Goal: Check status: Check status

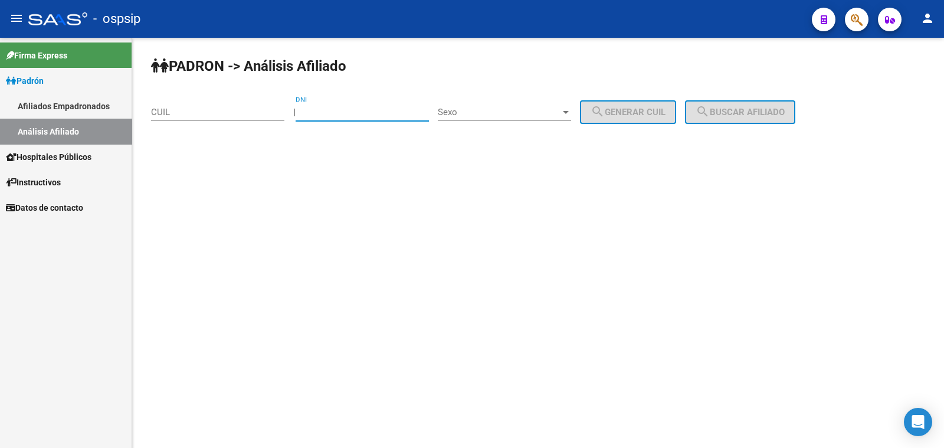
click at [338, 109] on input "DNI" at bounding box center [362, 112] width 133 height 11
type input "20165434"
click at [517, 107] on span "Sexo" at bounding box center [499, 112] width 123 height 11
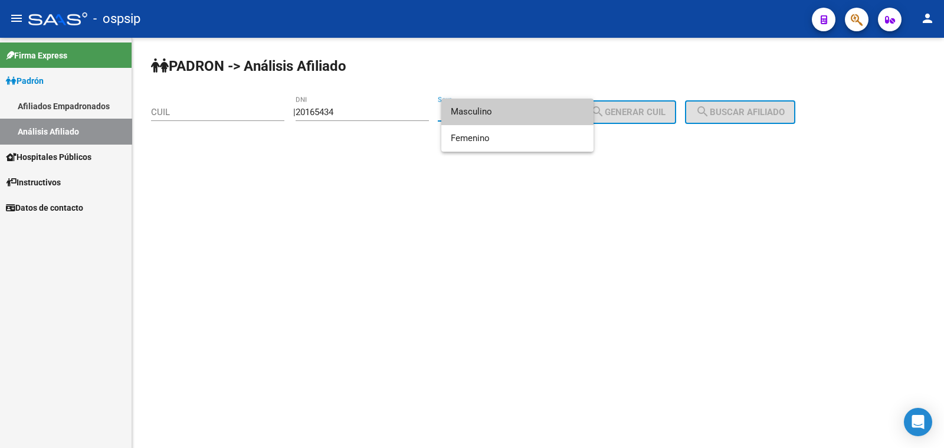
click at [517, 107] on span "Masculino" at bounding box center [517, 112] width 133 height 27
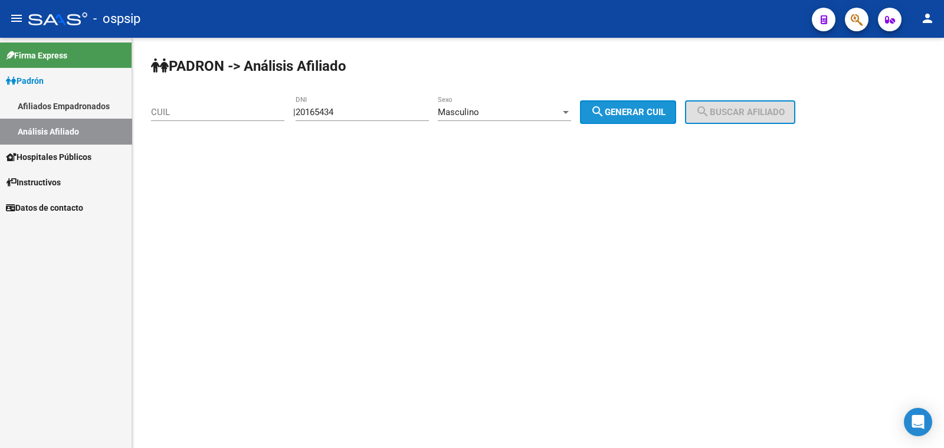
click at [650, 110] on span "search Generar CUIL" at bounding box center [628, 112] width 75 height 11
type input "20-20165434-4"
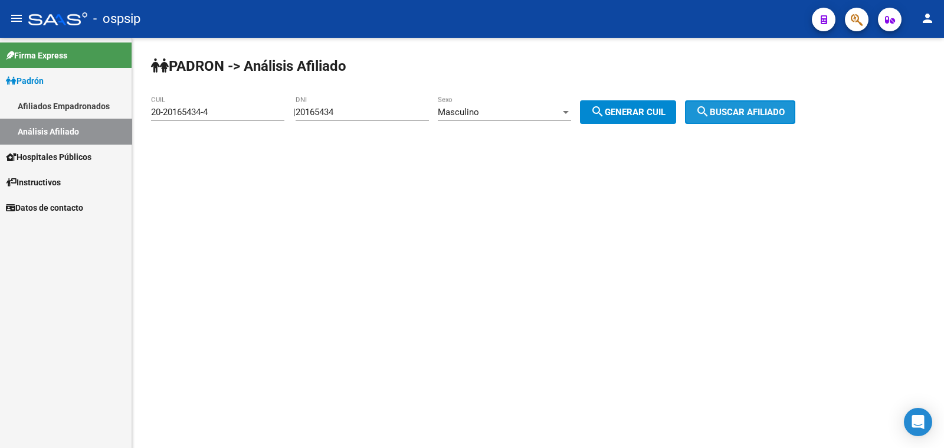
click at [752, 112] on span "search Buscar afiliado" at bounding box center [740, 112] width 89 height 11
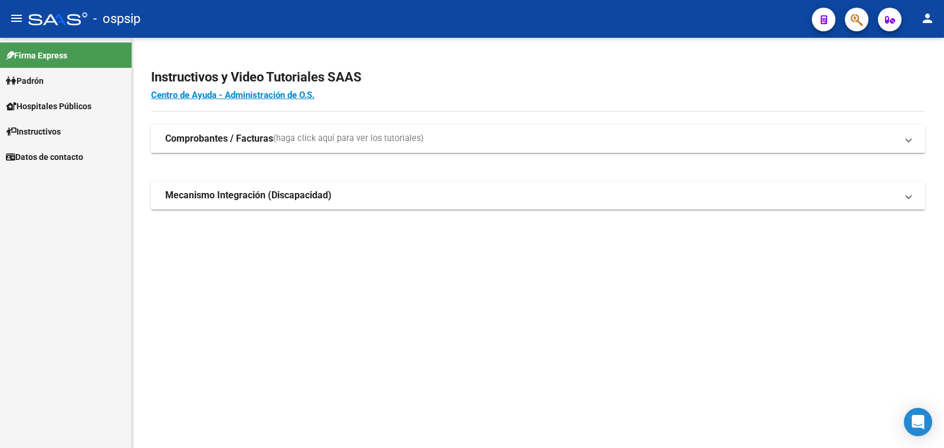
click at [28, 84] on span "Padrón" at bounding box center [25, 80] width 38 height 13
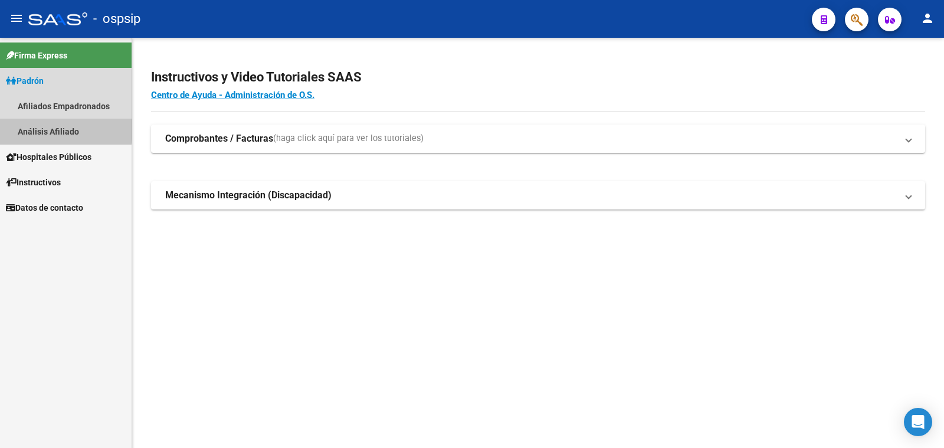
click at [40, 125] on link "Análisis Afiliado" at bounding box center [66, 131] width 132 height 25
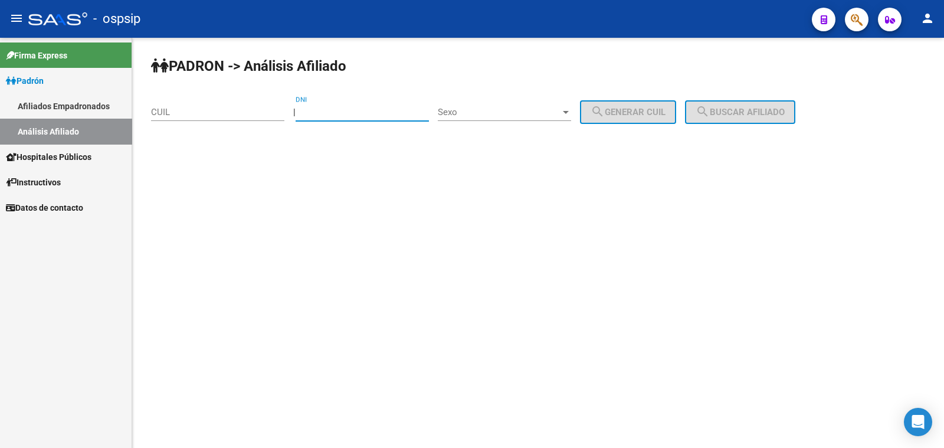
click at [366, 112] on input "DNI" at bounding box center [362, 112] width 133 height 11
type input "20165434"
click at [523, 113] on span "Sexo" at bounding box center [499, 112] width 123 height 11
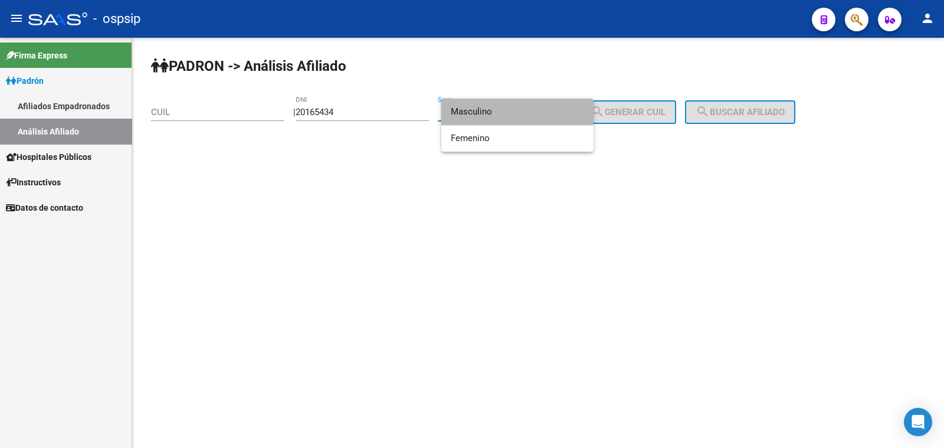
click at [523, 113] on span "Masculino" at bounding box center [517, 112] width 133 height 27
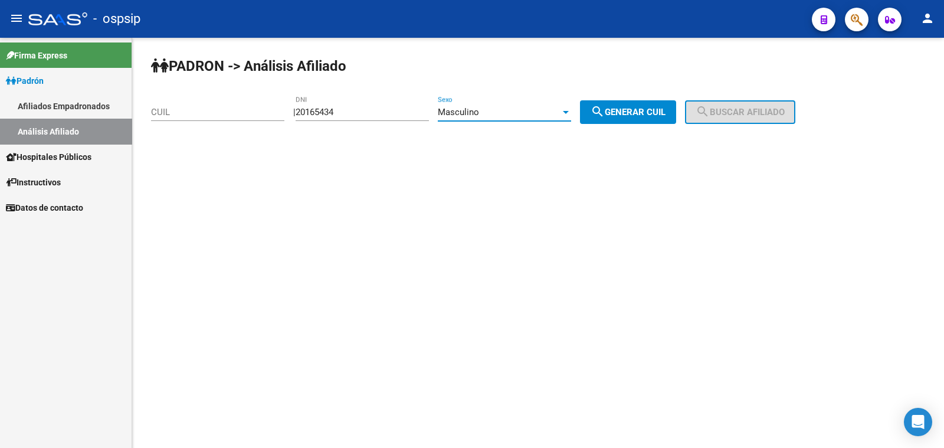
drag, startPoint x: 620, startPoint y: 106, endPoint x: 628, endPoint y: 106, distance: 8.3
click at [623, 107] on span "search Generar CUIL" at bounding box center [628, 112] width 75 height 11
type input "20-20165434-4"
click at [710, 106] on mat-icon "search" at bounding box center [703, 111] width 14 height 14
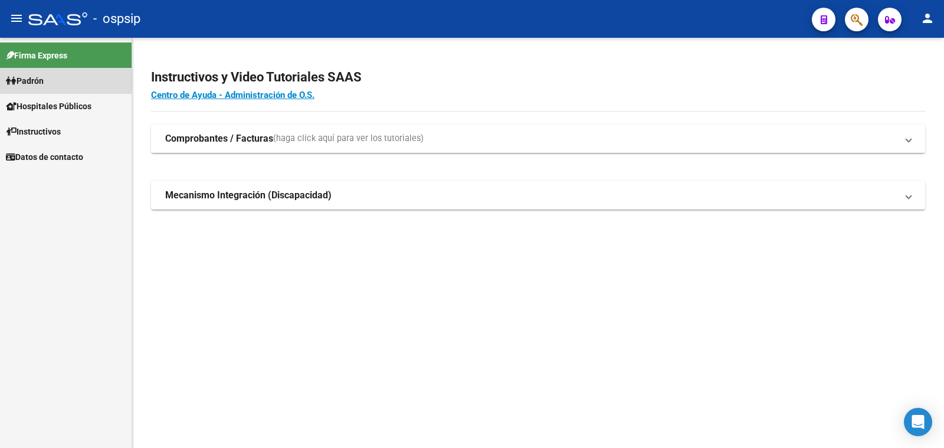
click at [24, 81] on span "Padrón" at bounding box center [25, 80] width 38 height 13
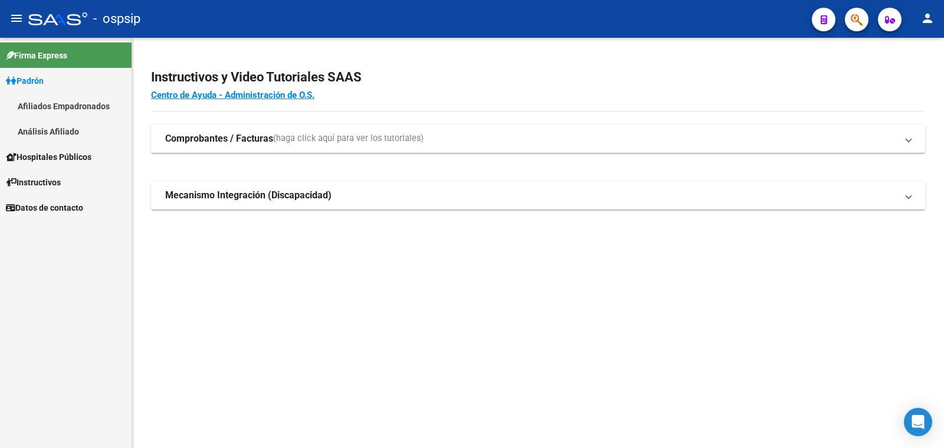
click at [49, 130] on link "Análisis Afiliado" at bounding box center [66, 131] width 132 height 25
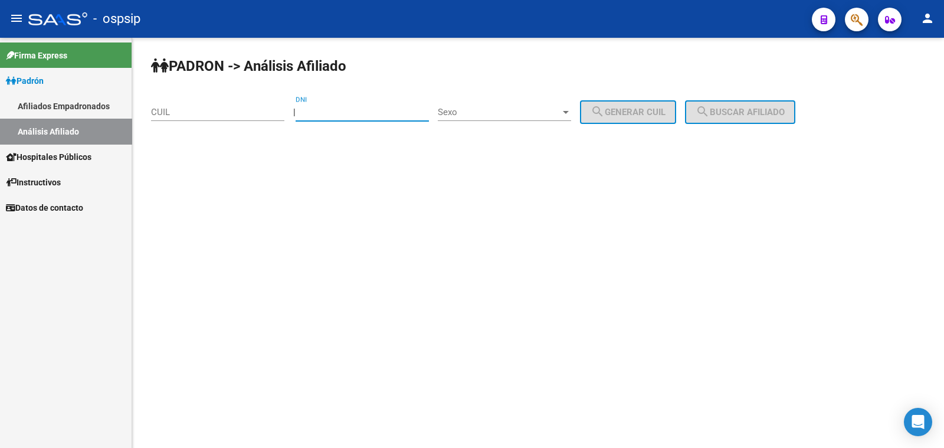
click at [338, 108] on input "DNI" at bounding box center [362, 112] width 133 height 11
type input "34114254"
click at [521, 113] on span "Sexo" at bounding box center [499, 112] width 123 height 11
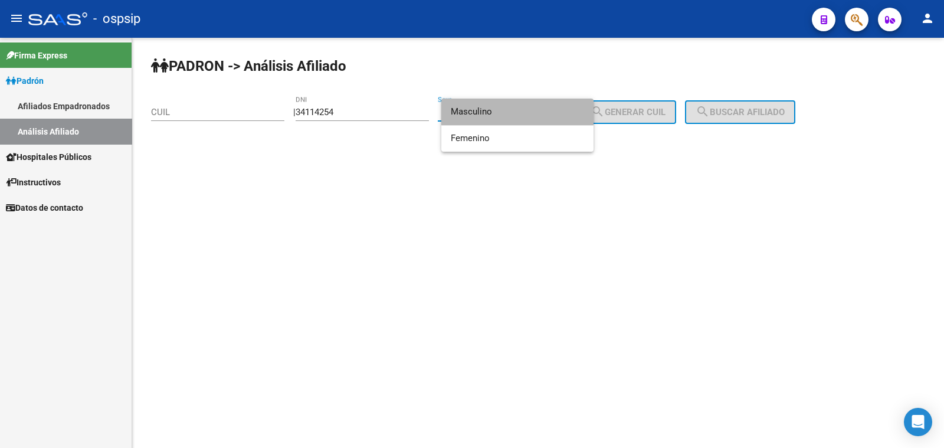
click at [517, 112] on span "Masculino" at bounding box center [517, 112] width 133 height 27
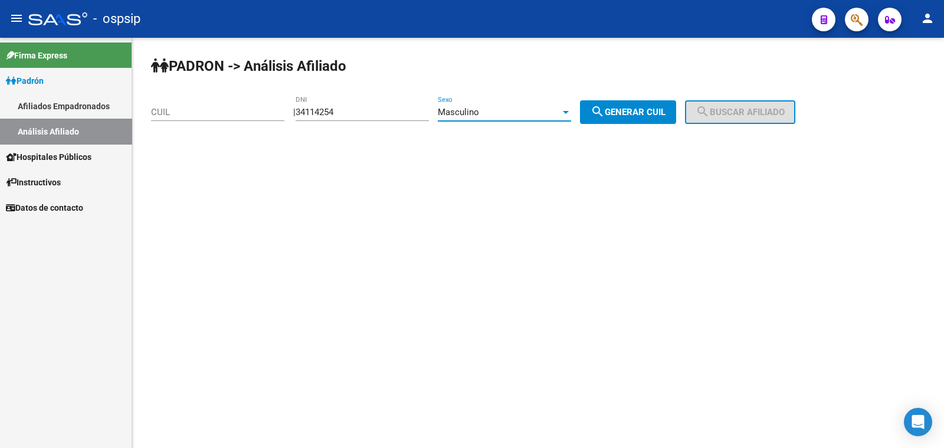
click at [643, 113] on span "search Generar CUIL" at bounding box center [628, 112] width 75 height 11
type input "20-34114254-8"
click at [747, 110] on span "search Buscar afiliado" at bounding box center [740, 112] width 89 height 11
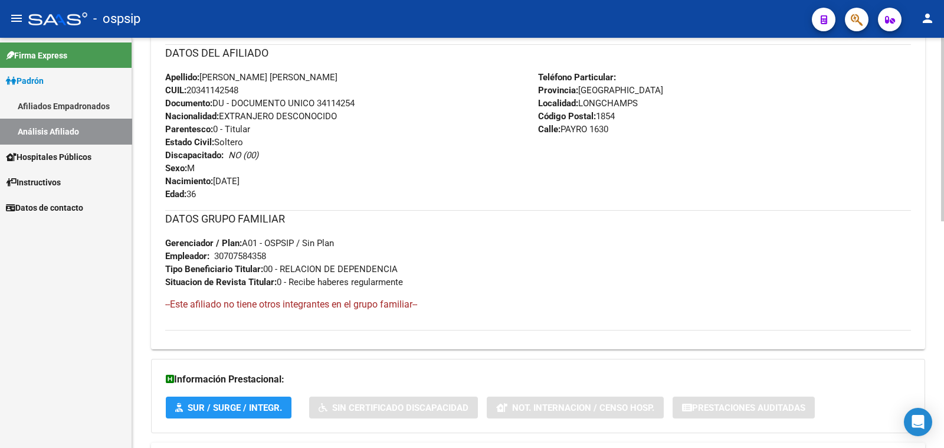
scroll to position [505, 0]
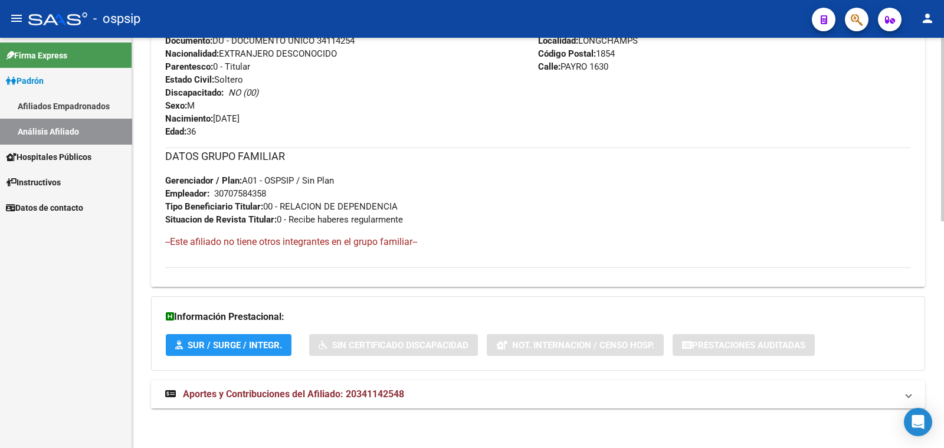
click at [314, 391] on span "Aportes y Contribuciones del Afiliado: 20341142548" at bounding box center [293, 393] width 221 height 11
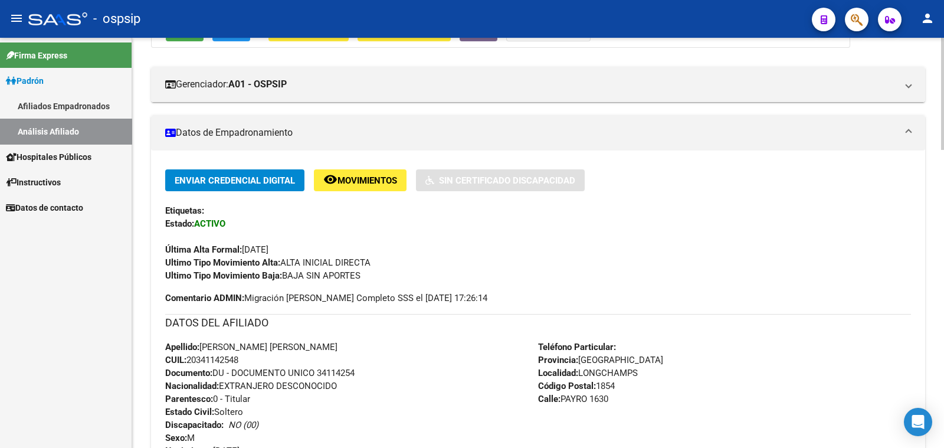
scroll to position [144, 0]
